Goal: Task Accomplishment & Management: Manage account settings

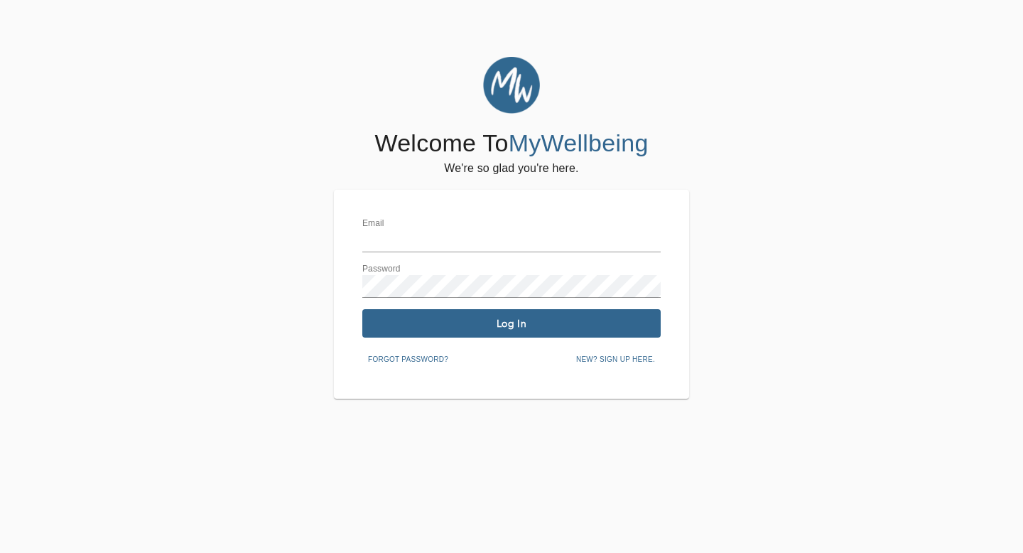
type input "[EMAIL_ADDRESS][DOMAIN_NAME]"
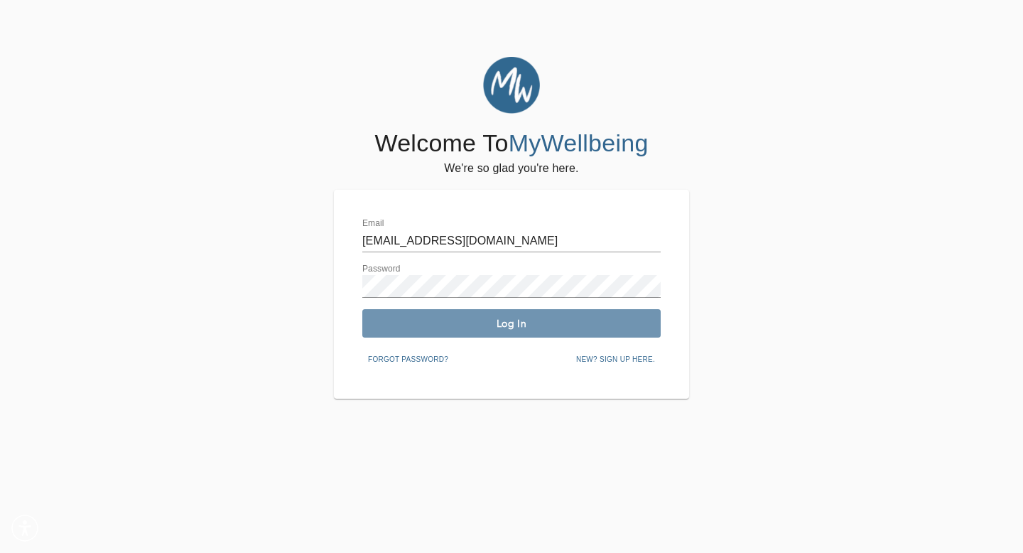
click at [521, 330] on button "Log In" at bounding box center [511, 323] width 298 height 28
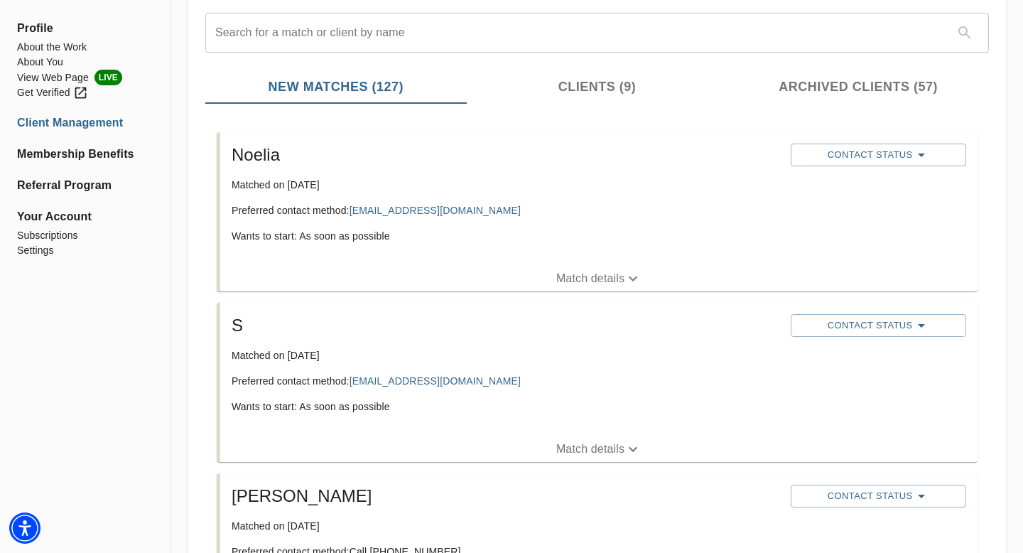
scroll to position [168, 0]
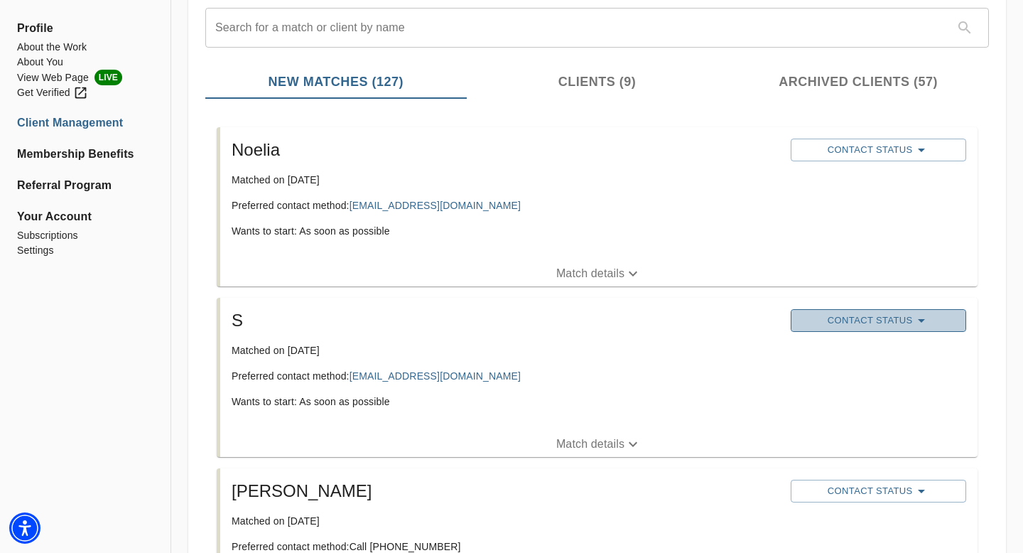
click at [854, 320] on span "Contact Status" at bounding box center [878, 320] width 161 height 17
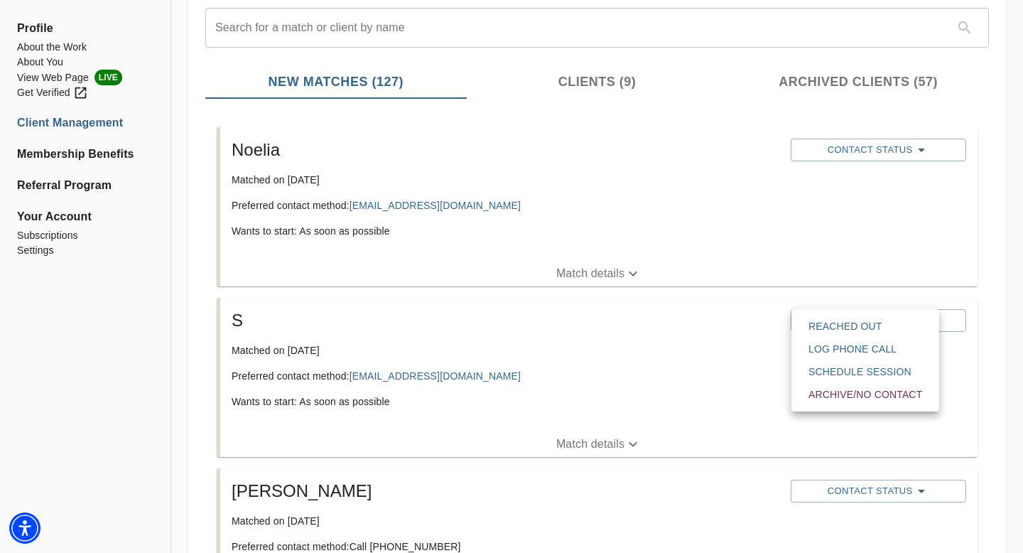
click at [189, 356] on div at bounding box center [511, 276] width 1023 height 553
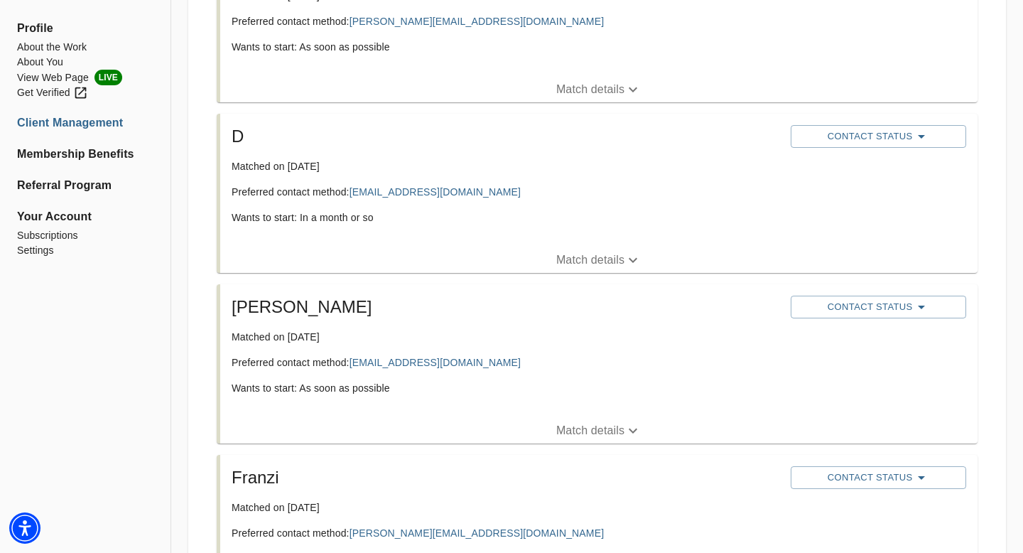
scroll to position [3232, 0]
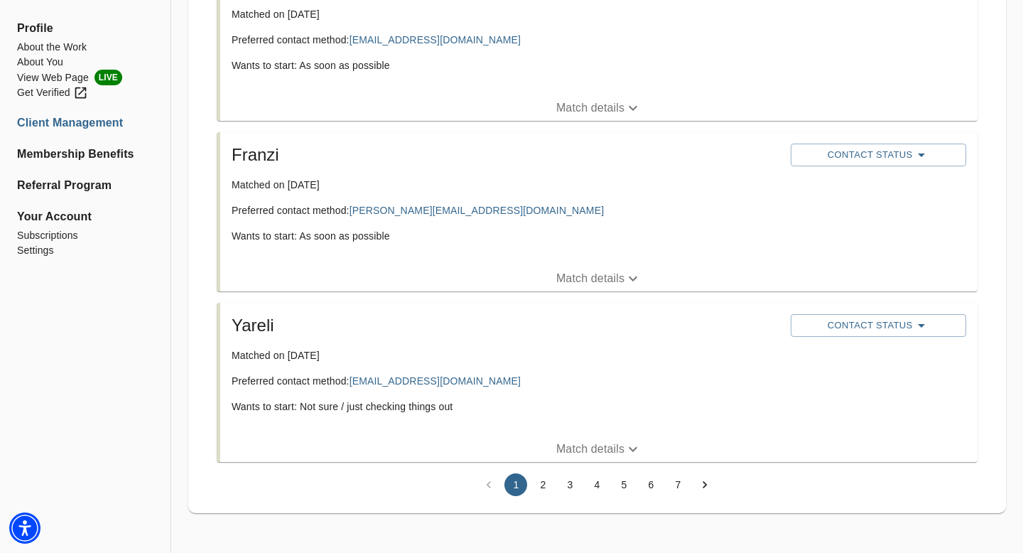
click at [605, 489] on button "4" at bounding box center [596, 484] width 23 height 23
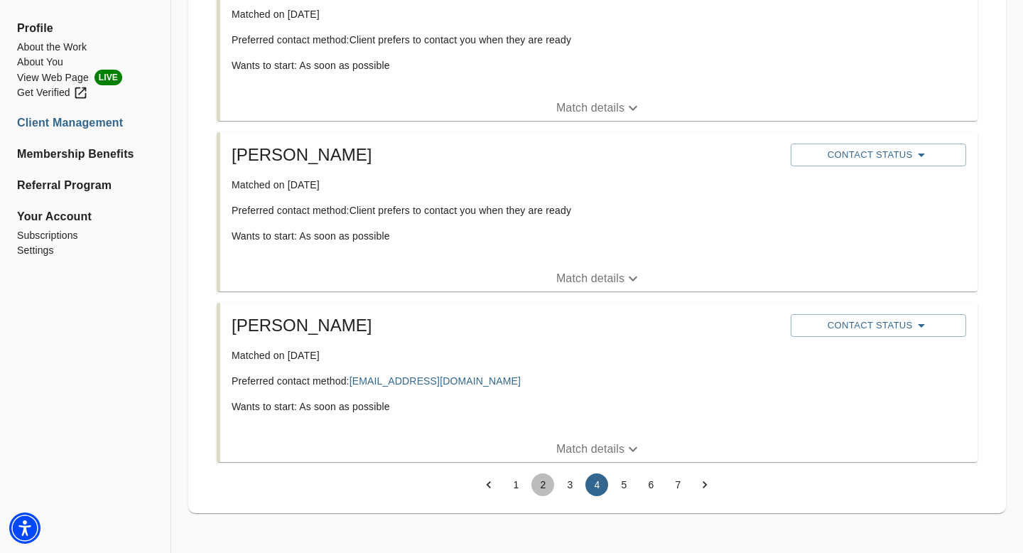
click at [544, 489] on button "2" at bounding box center [542, 484] width 23 height 23
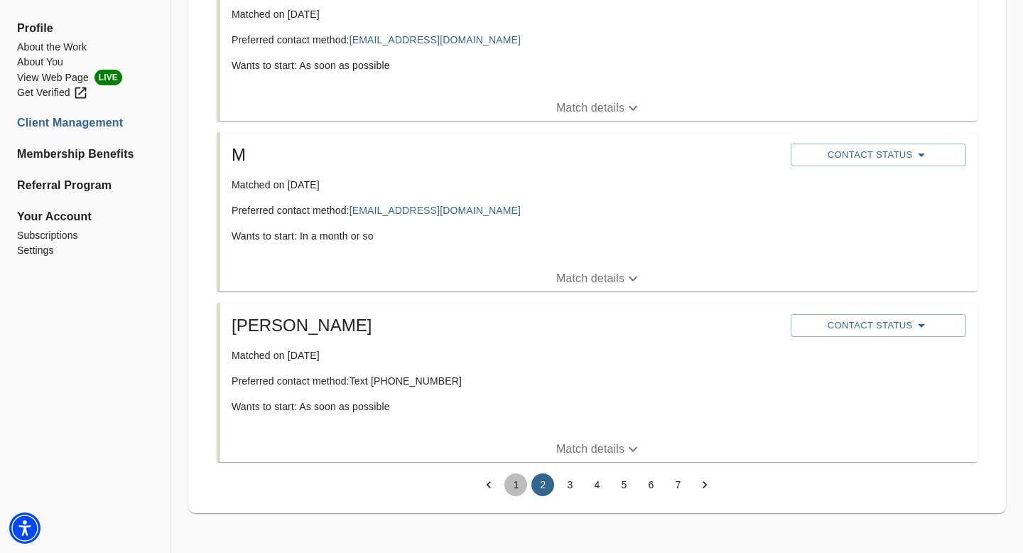
click at [518, 488] on button "1" at bounding box center [515, 484] width 23 height 23
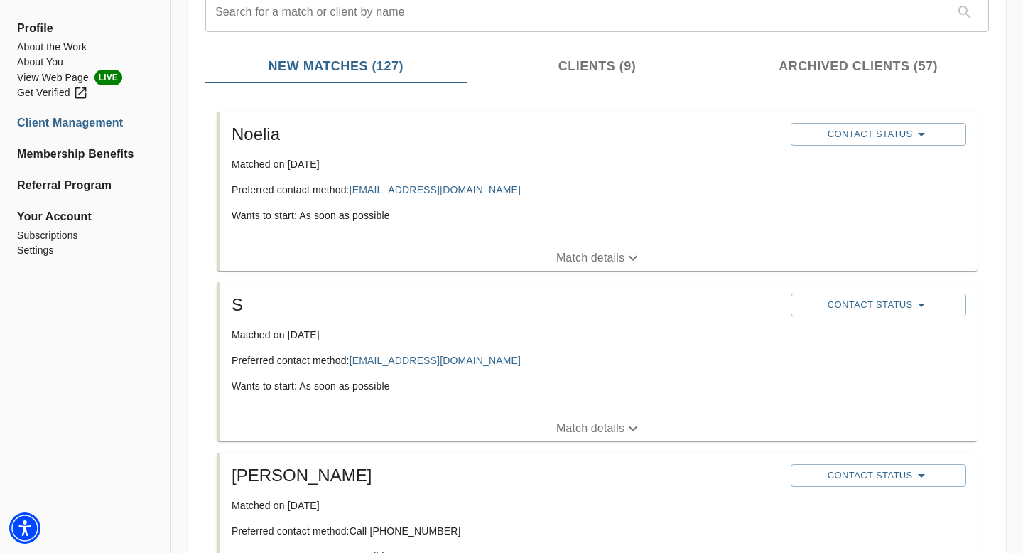
scroll to position [0, 0]
